Goal: Navigation & Orientation: Find specific page/section

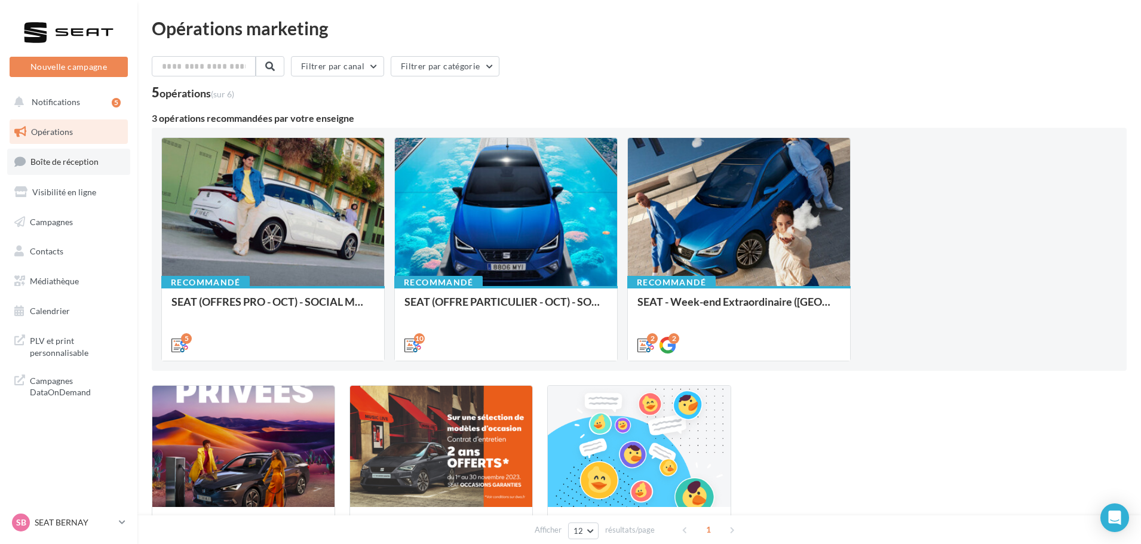
click at [67, 164] on span "Boîte de réception" at bounding box center [64, 162] width 68 height 10
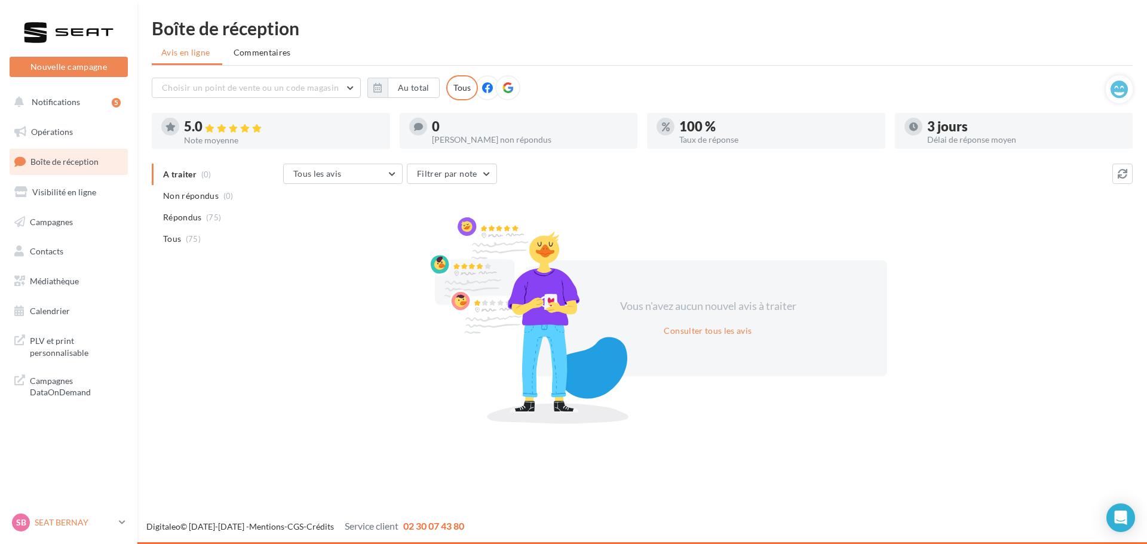
click at [60, 528] on p "SEAT BERNAY" at bounding box center [74, 523] width 79 height 12
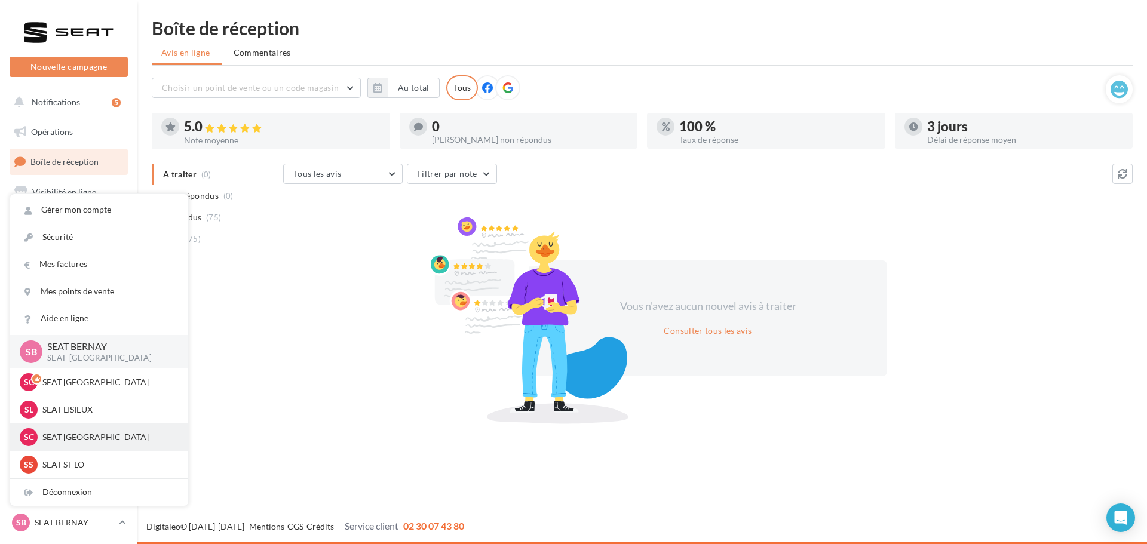
click at [91, 437] on p "SEAT [GEOGRAPHIC_DATA]" at bounding box center [107, 437] width 131 height 12
